Goal: Task Accomplishment & Management: Complete application form

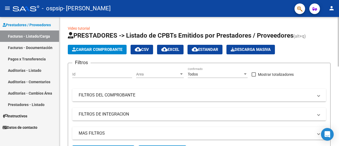
click at [89, 50] on span "Cargar Comprobante" at bounding box center [97, 49] width 50 height 5
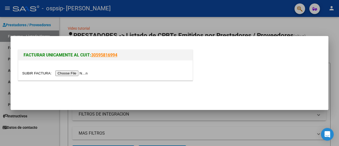
click at [88, 73] on input "file" at bounding box center [55, 73] width 67 height 6
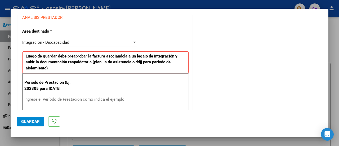
scroll to position [132, 0]
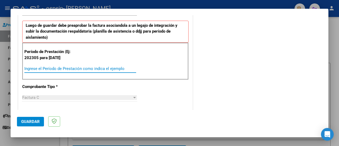
click at [64, 68] on input "Ingrese el Período de Prestación como indica el ejemplo" at bounding box center [80, 68] width 112 height 5
type input "202507"
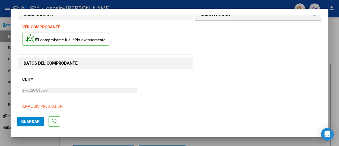
scroll to position [0, 0]
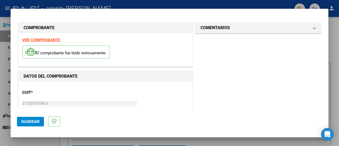
click at [35, 119] on button "Guardar" at bounding box center [30, 122] width 27 height 10
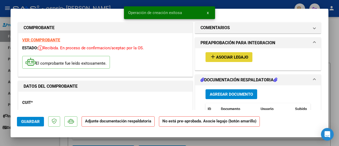
click at [220, 58] on span "Asociar Legajo" at bounding box center [232, 57] width 32 height 5
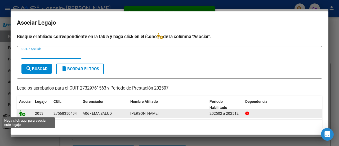
click at [21, 113] on icon at bounding box center [22, 113] width 6 height 6
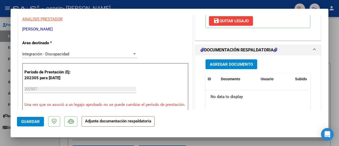
scroll to position [106, 0]
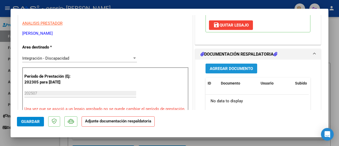
click at [229, 69] on span "Agregar Documento" at bounding box center [231, 68] width 43 height 5
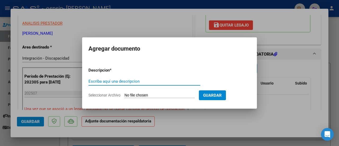
click at [144, 83] on input "Escriba aquí una descripcion" at bounding box center [144, 81] width 112 height 5
type input "Factura"
click at [169, 93] on input "Seleccionar Archivo" at bounding box center [159, 95] width 70 height 5
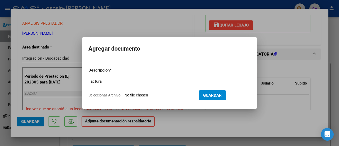
type input "C:\fakepath\Factura [PERSON_NAME].pdf"
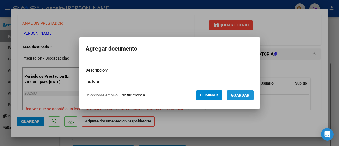
click at [245, 96] on span "Guardar" at bounding box center [240, 95] width 19 height 5
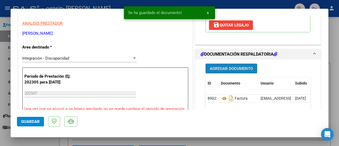
click at [228, 69] on span "Agregar Documento" at bounding box center [231, 68] width 43 height 5
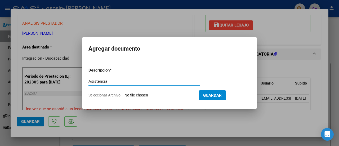
type input "Asistencia"
click at [160, 94] on input "Seleccionar Archivo" at bounding box center [159, 95] width 70 height 5
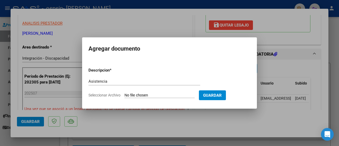
type input "C:\fakepath\Planilla asistencia [PERSON_NAME].pdf"
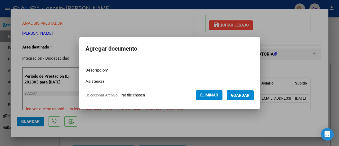
click at [242, 96] on span "Guardar" at bounding box center [240, 95] width 19 height 5
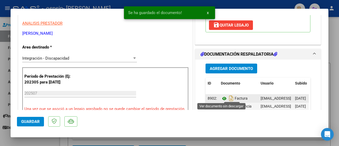
click at [222, 97] on icon at bounding box center [224, 98] width 7 height 6
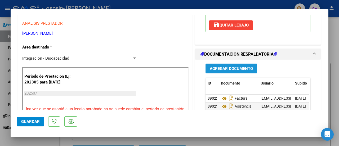
click at [218, 71] on button "Agregar Documento" at bounding box center [231, 68] width 52 height 10
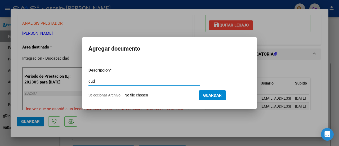
type input "cud"
click at [137, 96] on input "Seleccionar Archivo" at bounding box center [159, 95] width 70 height 5
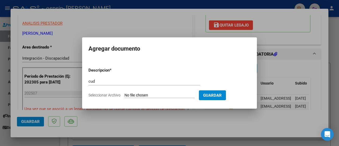
type input "C:\fakepath\Cud 2025.pdf"
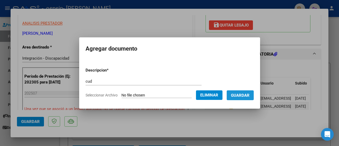
click at [247, 96] on span "Guardar" at bounding box center [240, 95] width 19 height 5
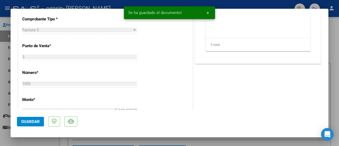
scroll to position [132, 0]
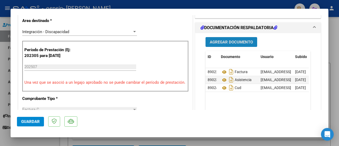
click at [229, 37] on button "Agregar Documento" at bounding box center [231, 42] width 52 height 10
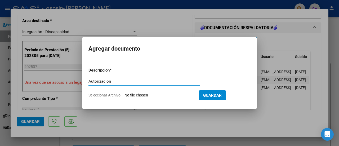
type input "Autorizacion"
click at [146, 93] on input "Seleccionar Archivo" at bounding box center [159, 95] width 70 height 5
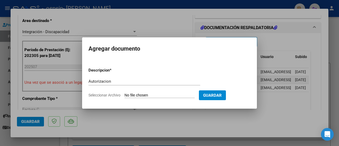
type input "C:\fakepath\AUTORIZACION 2025 SEGUN RESOLUCION 360 22 (1)_firmado.pdf"
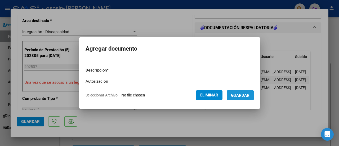
click at [241, 95] on span "Guardar" at bounding box center [240, 95] width 19 height 5
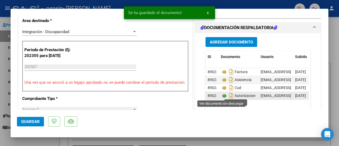
click at [222, 94] on icon at bounding box center [224, 96] width 7 height 6
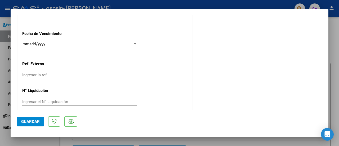
scroll to position [384, 0]
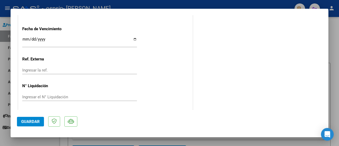
click at [28, 120] on span "Guardar" at bounding box center [30, 121] width 19 height 5
click at [27, 117] on button "Guardar" at bounding box center [30, 122] width 27 height 10
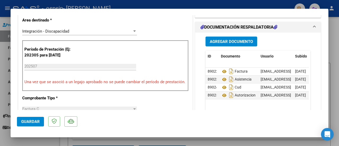
scroll to position [146, 0]
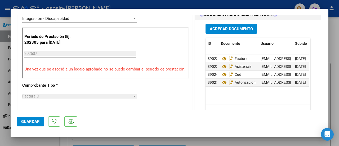
click at [36, 121] on span "Guardar" at bounding box center [30, 121] width 19 height 5
